Goal: Task Accomplishment & Management: Use online tool/utility

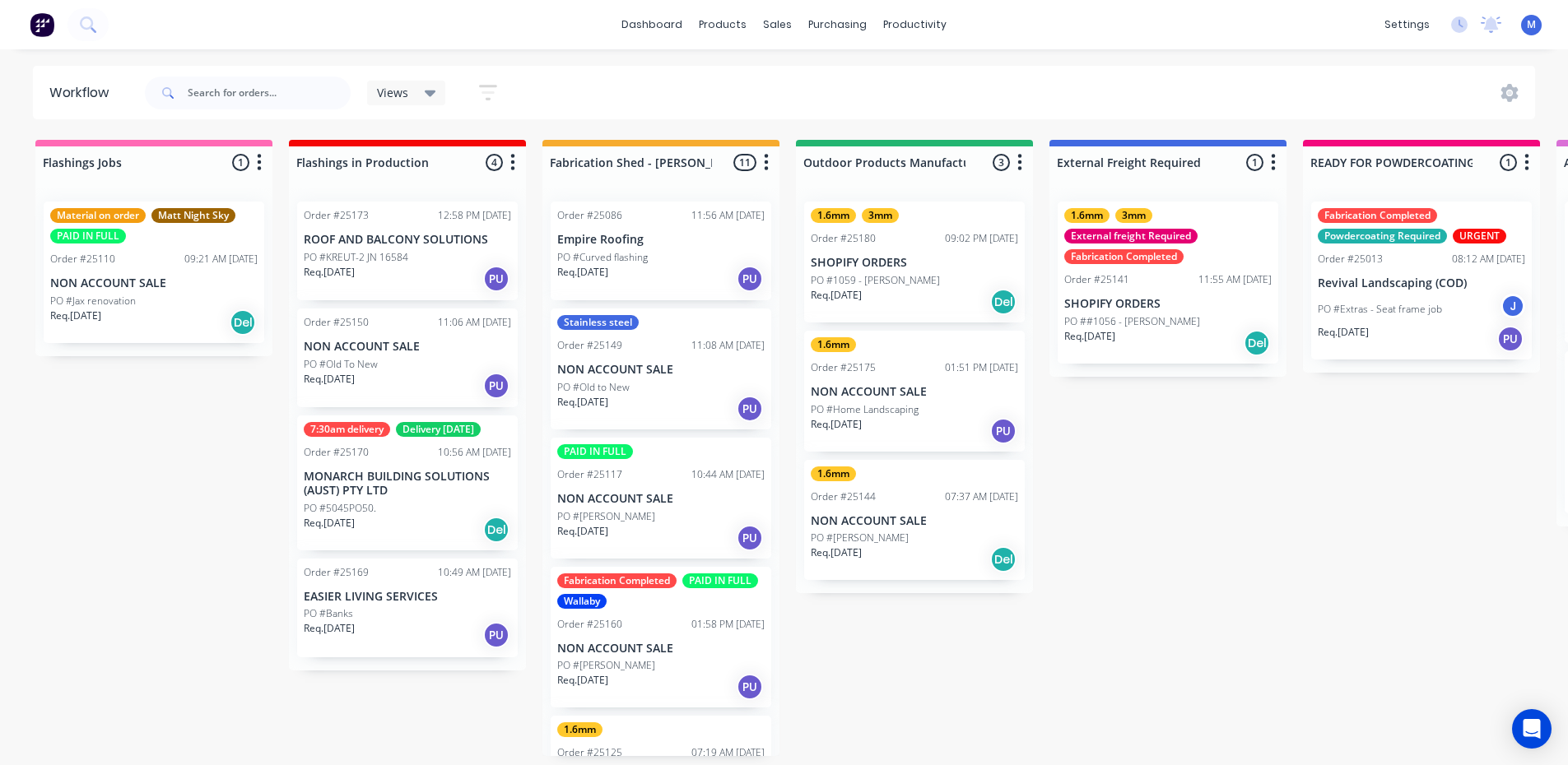
scroll to position [0, 1383]
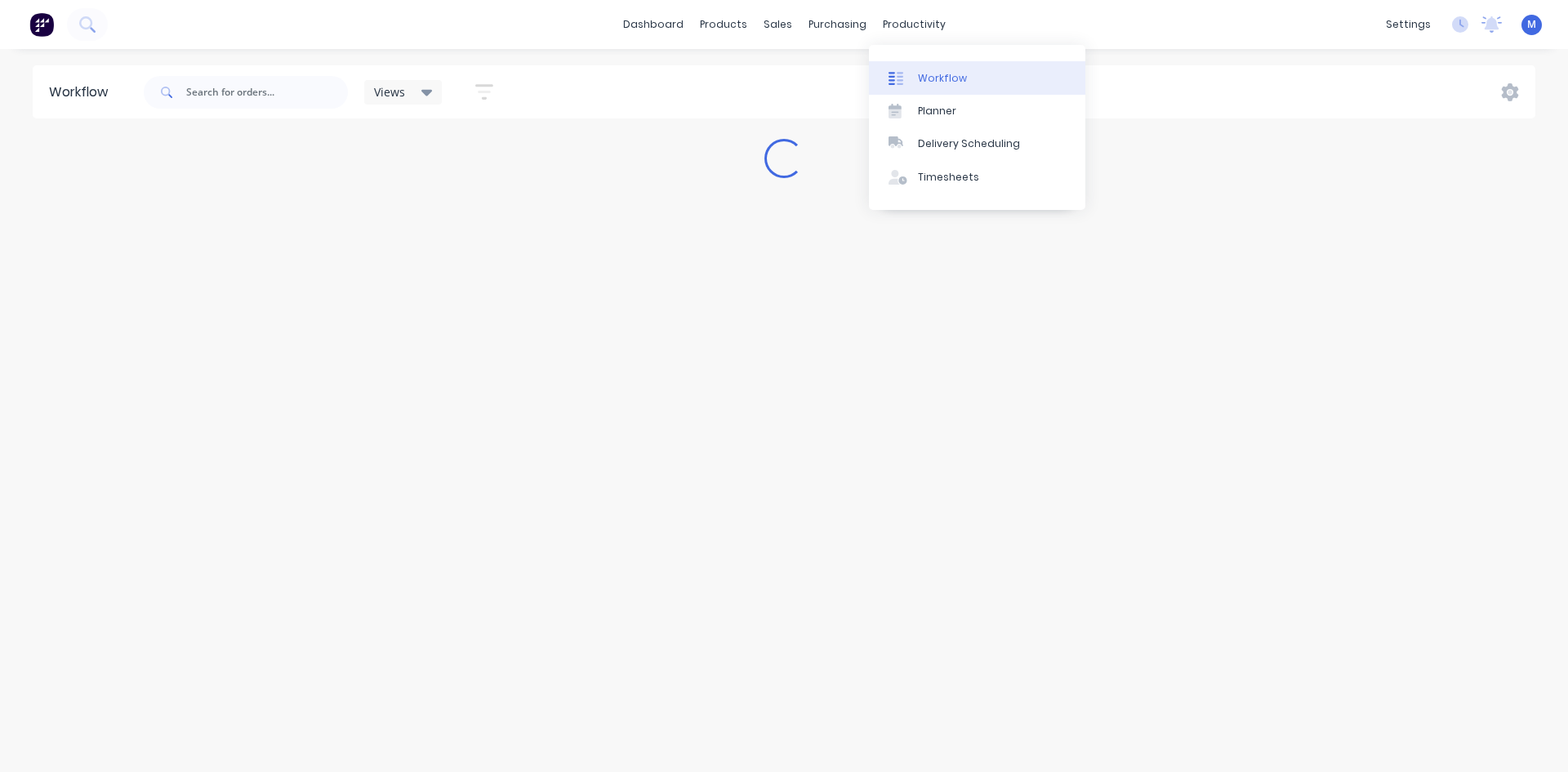
click at [950, 76] on div "Workflow" at bounding box center [942, 79] width 49 height 15
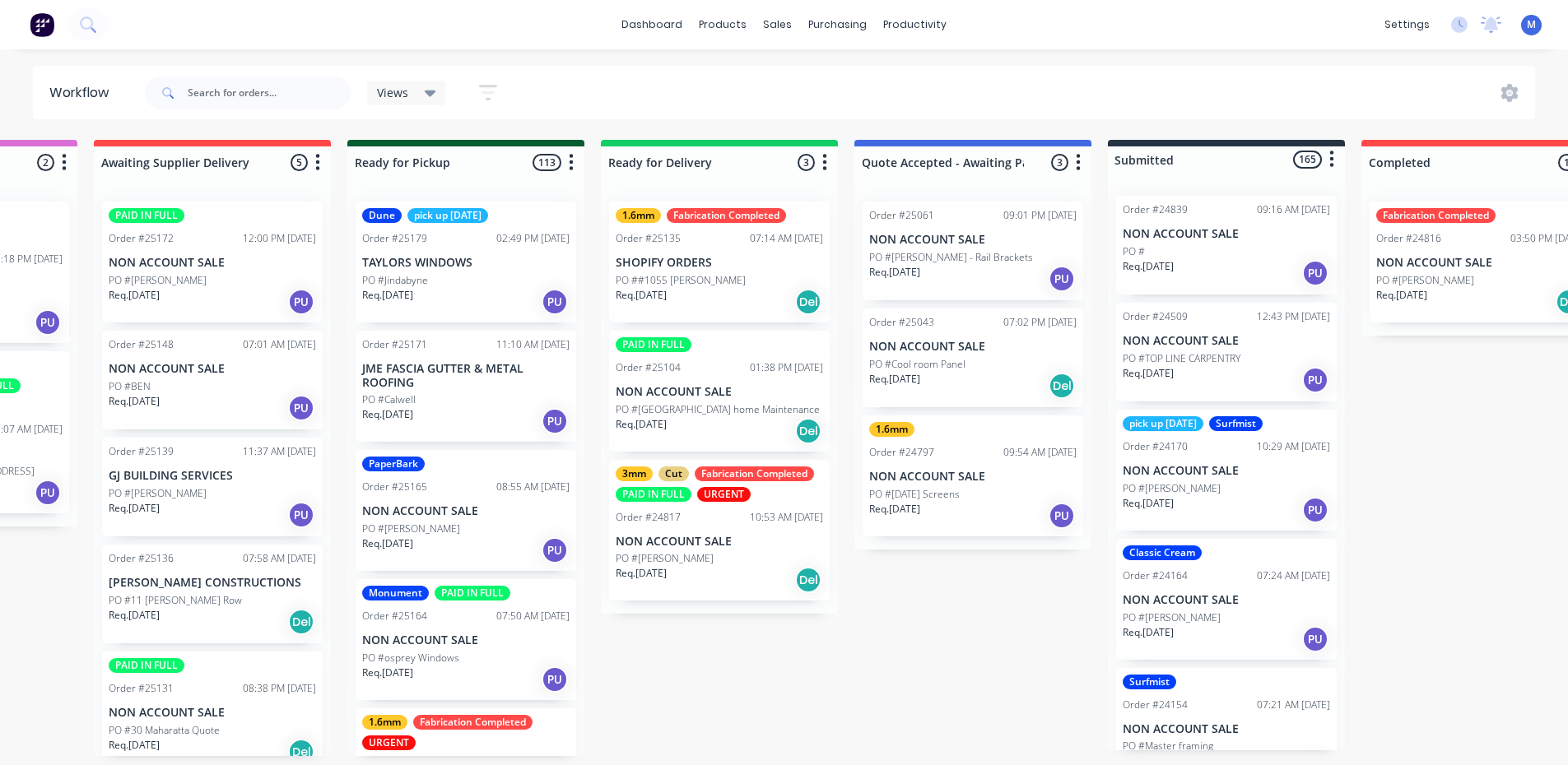
scroll to position [0, 1790]
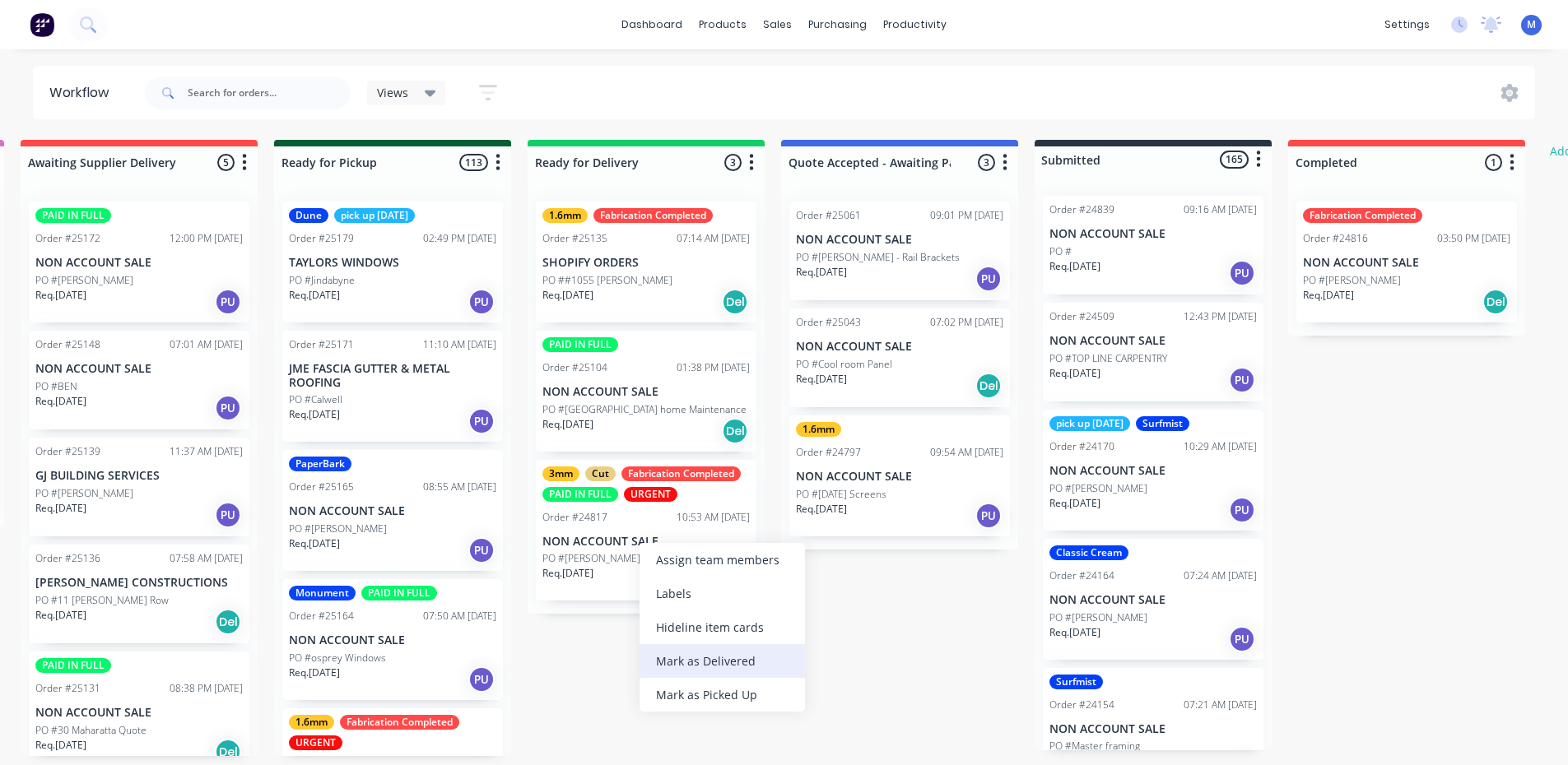
click at [726, 659] on div "Mark as Delivered" at bounding box center [722, 661] width 165 height 34
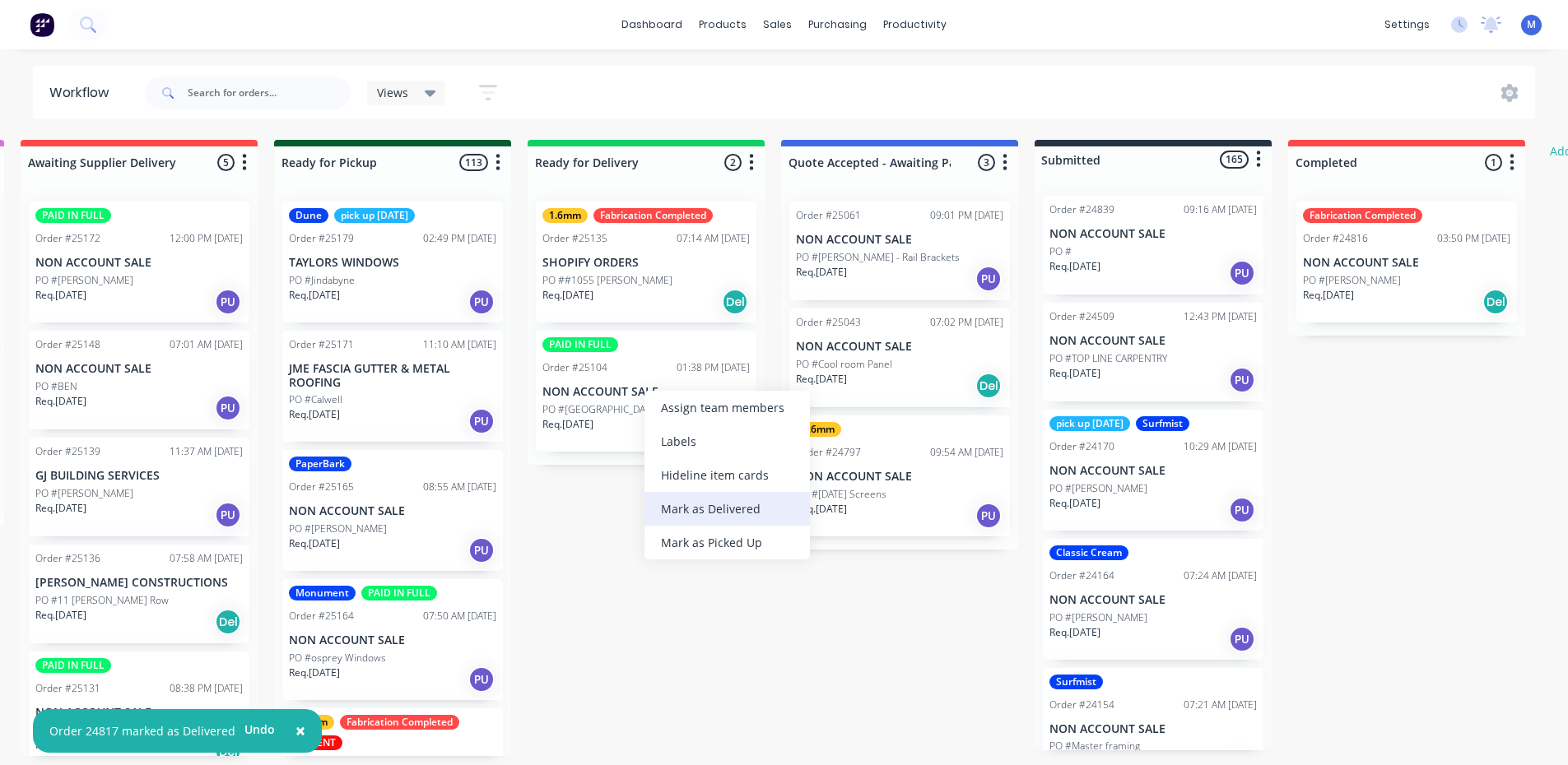
click at [715, 513] on div "Mark as Delivered" at bounding box center [726, 509] width 165 height 34
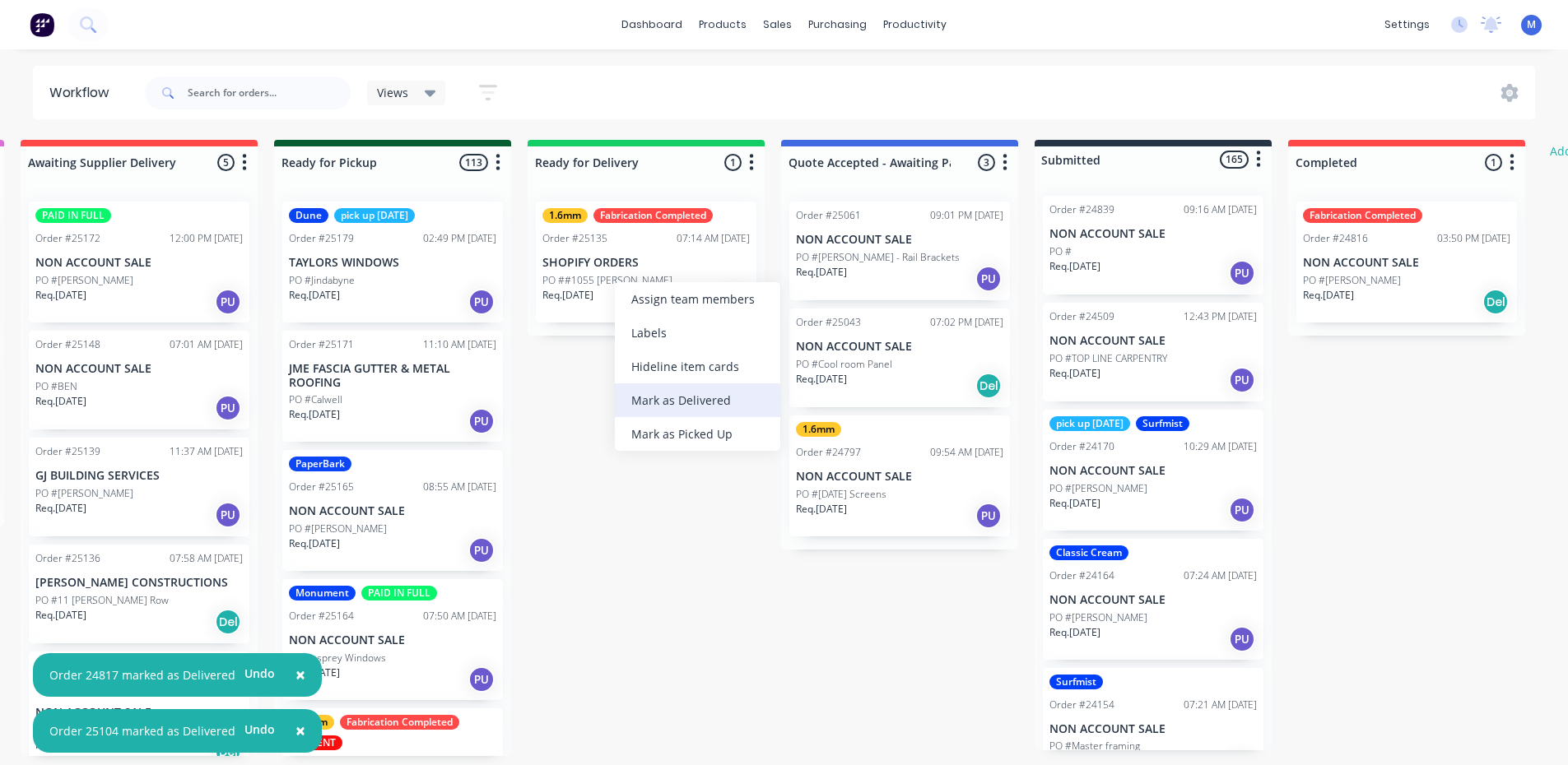
click at [704, 393] on div "Mark as Delivered" at bounding box center [697, 400] width 165 height 34
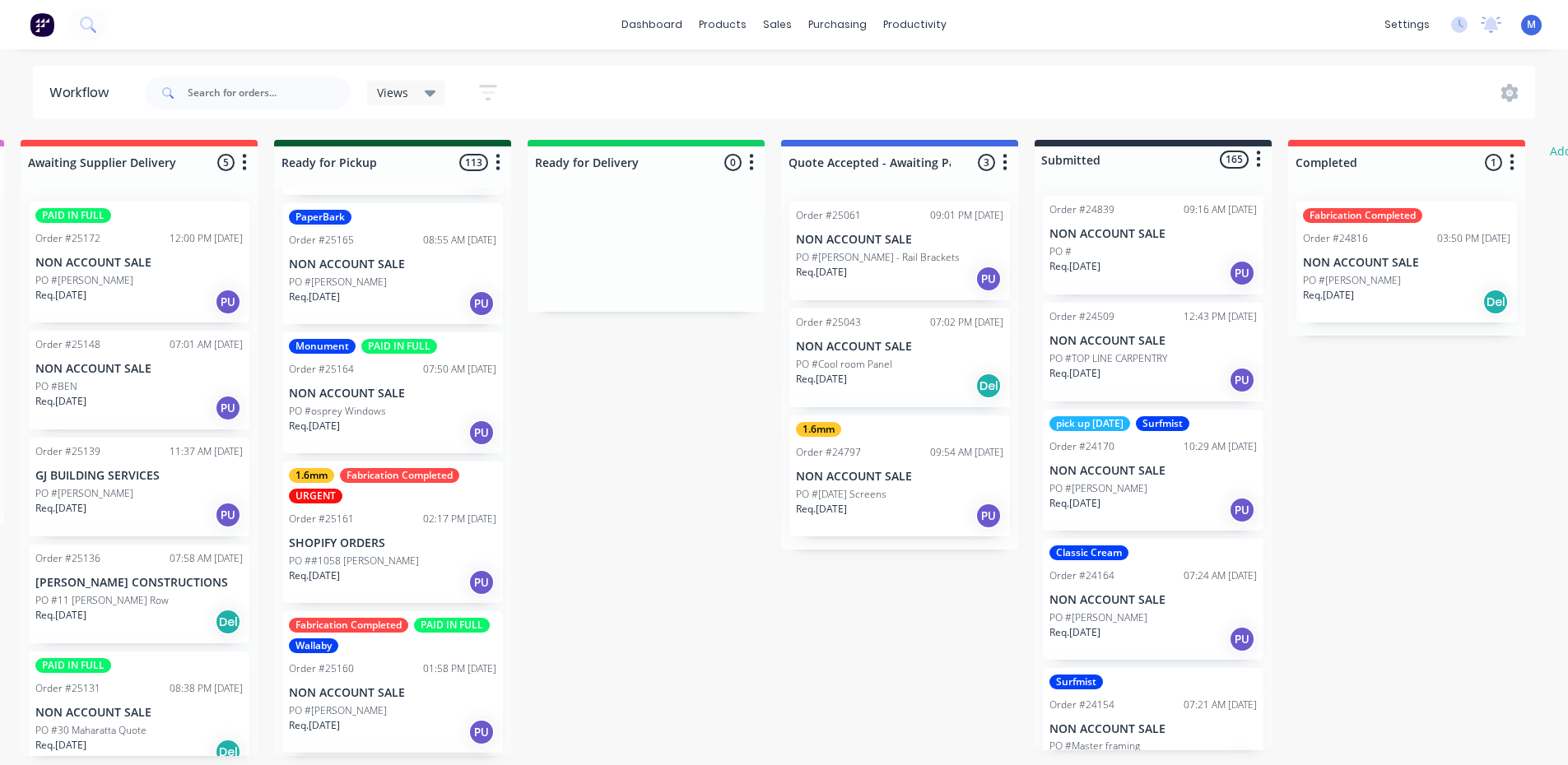
scroll to position [0, 0]
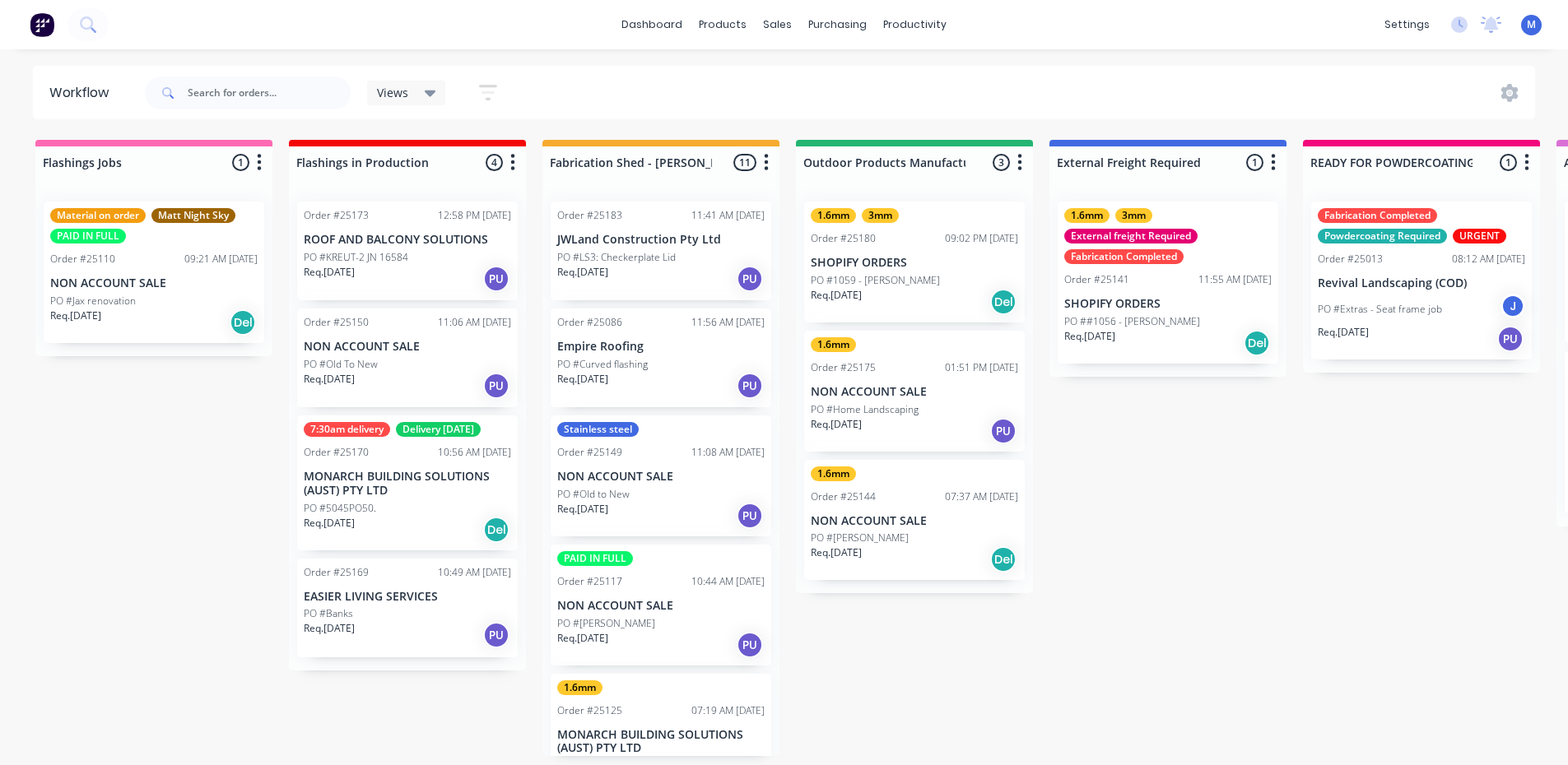
click at [653, 82] on div "Views Save new view None (Default) edit Show/Hide statuses Show line item cards…" at bounding box center [838, 93] width 1394 height 49
